Goal: Download file/media

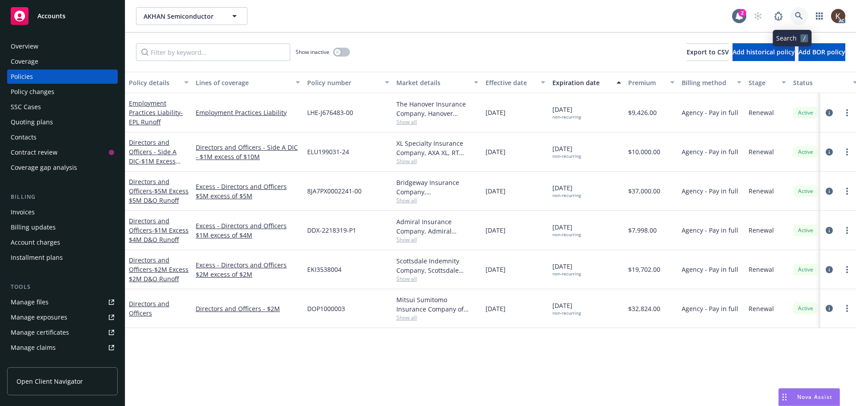
click at [795, 15] on icon at bounding box center [799, 16] width 8 height 8
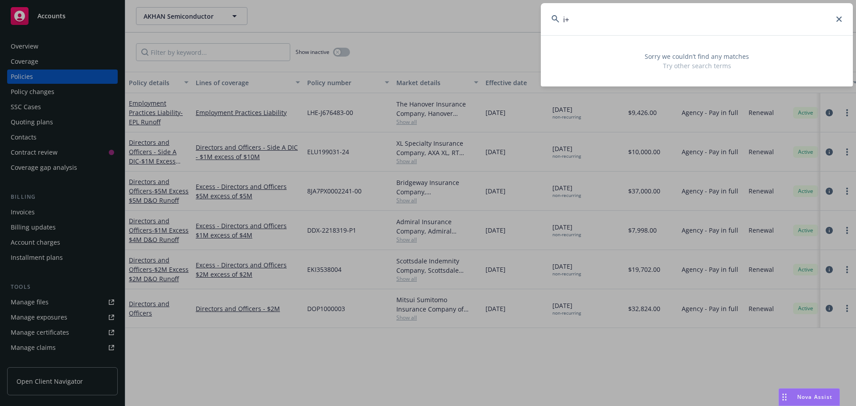
type input "i"
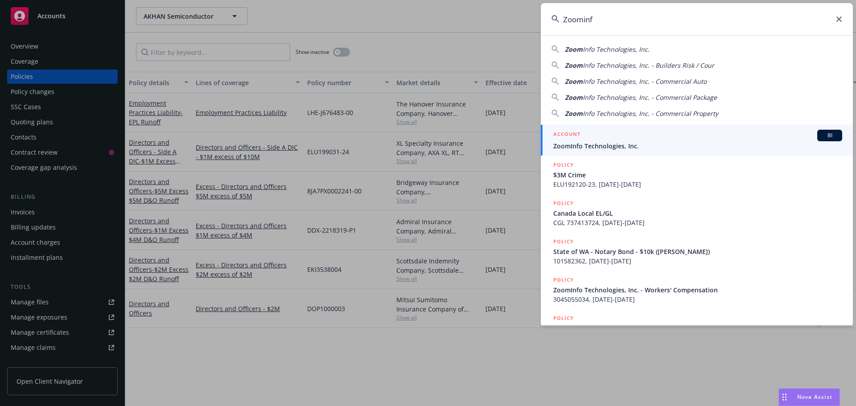
type input "Zoominf"
click at [577, 140] on h5 "ACCOUNT" at bounding box center [566, 135] width 27 height 11
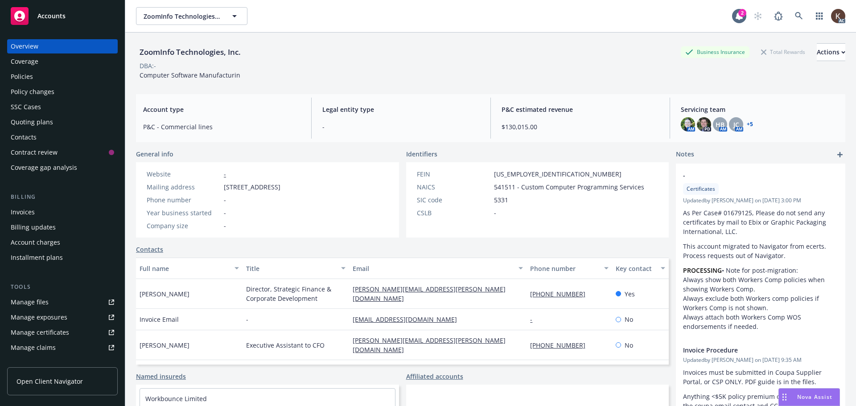
click at [30, 78] on div "Policies" at bounding box center [22, 77] width 22 height 14
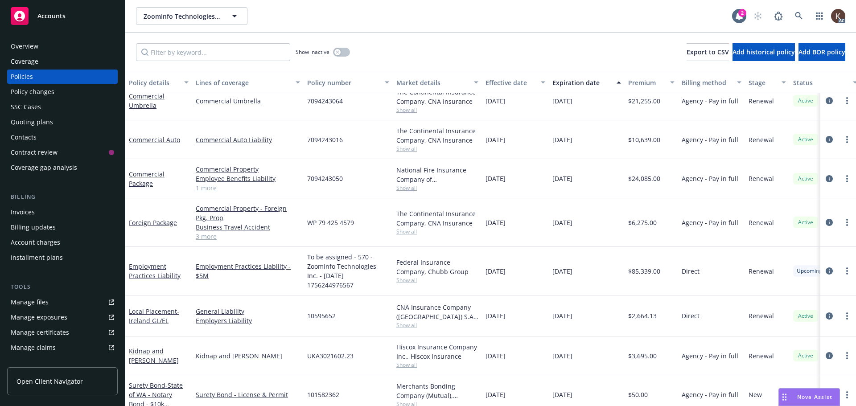
scroll to position [811, 0]
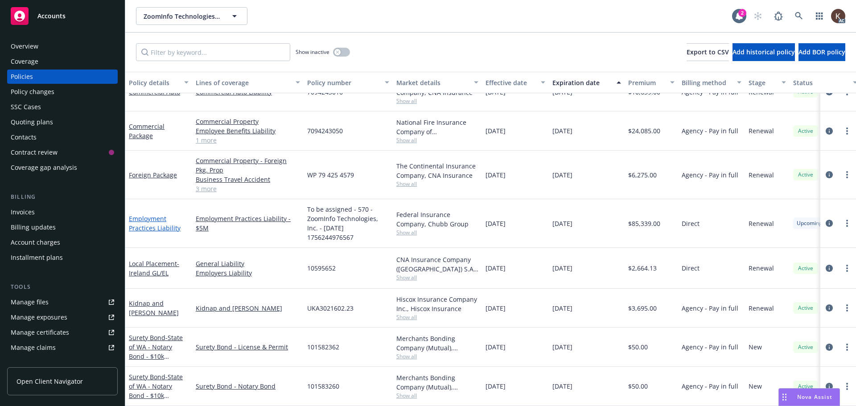
click at [151, 222] on link "Employment Practices Liability" at bounding box center [155, 223] width 52 height 18
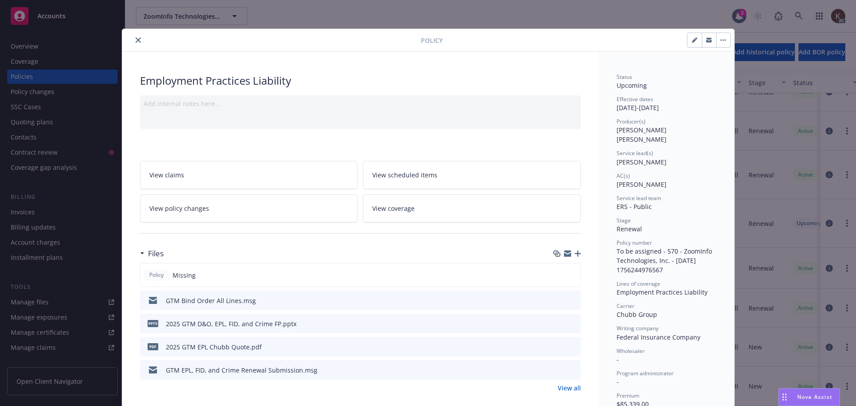
click at [136, 41] on icon "close" at bounding box center [138, 39] width 5 height 5
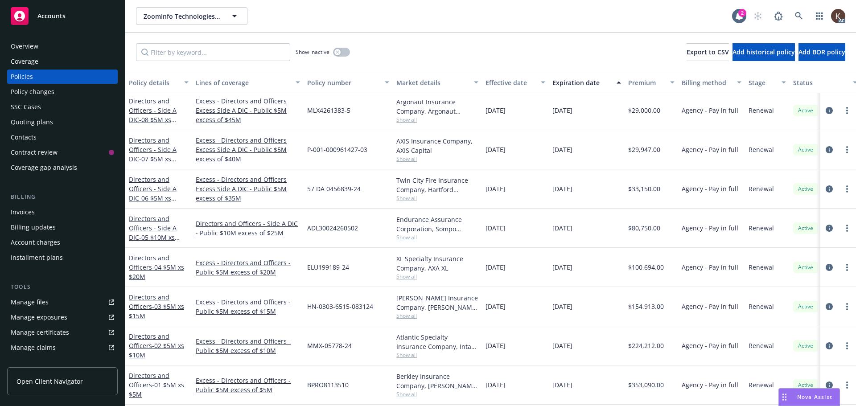
scroll to position [232, 0]
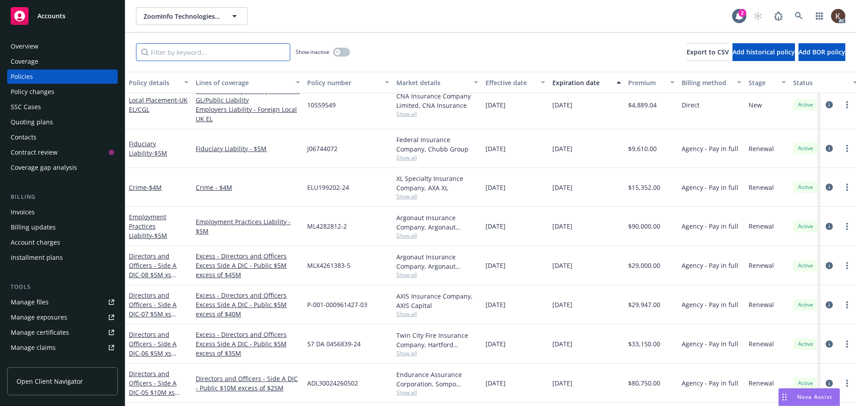
click at [182, 53] on input "Filter by keyword..." at bounding box center [213, 52] width 154 height 18
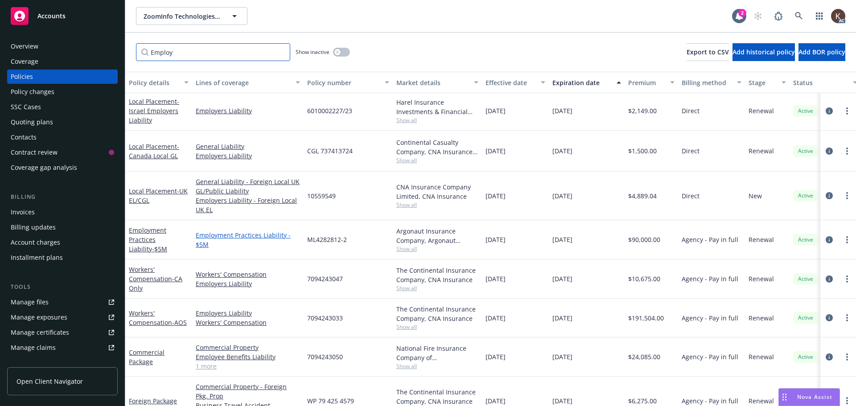
scroll to position [0, 0]
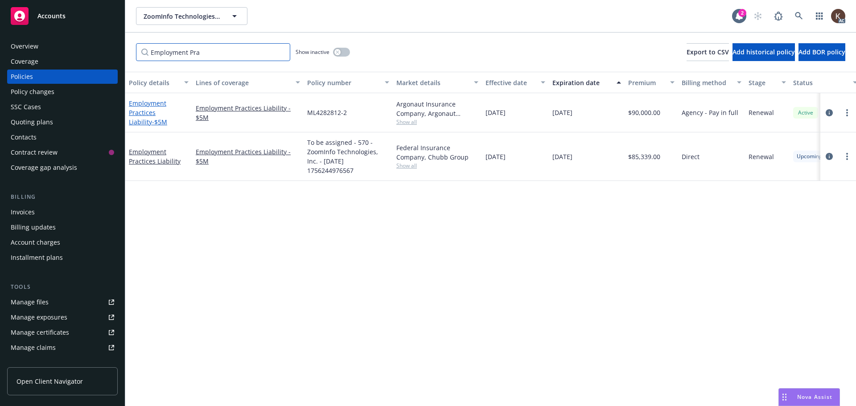
type input "Employment Pra"
click at [152, 123] on span "- $5M" at bounding box center [159, 122] width 15 height 8
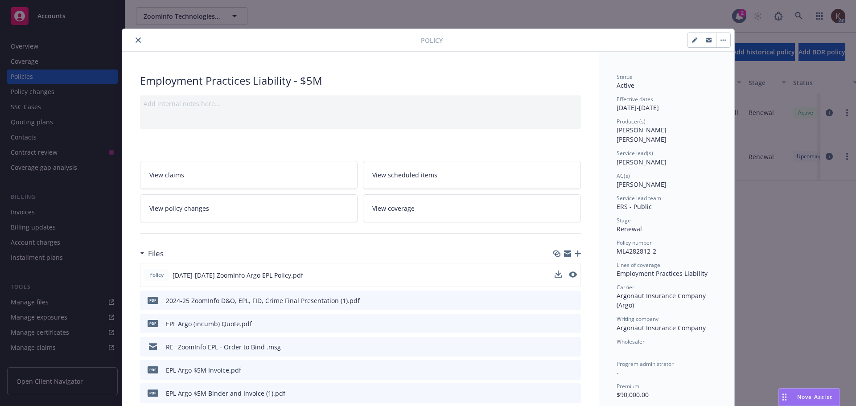
click at [560, 276] on div at bounding box center [566, 275] width 22 height 9
click at [556, 276] on icon "download file" at bounding box center [557, 274] width 7 height 7
click at [555, 276] on icon "download file" at bounding box center [557, 274] width 7 height 7
